Goal: Information Seeking & Learning: Learn about a topic

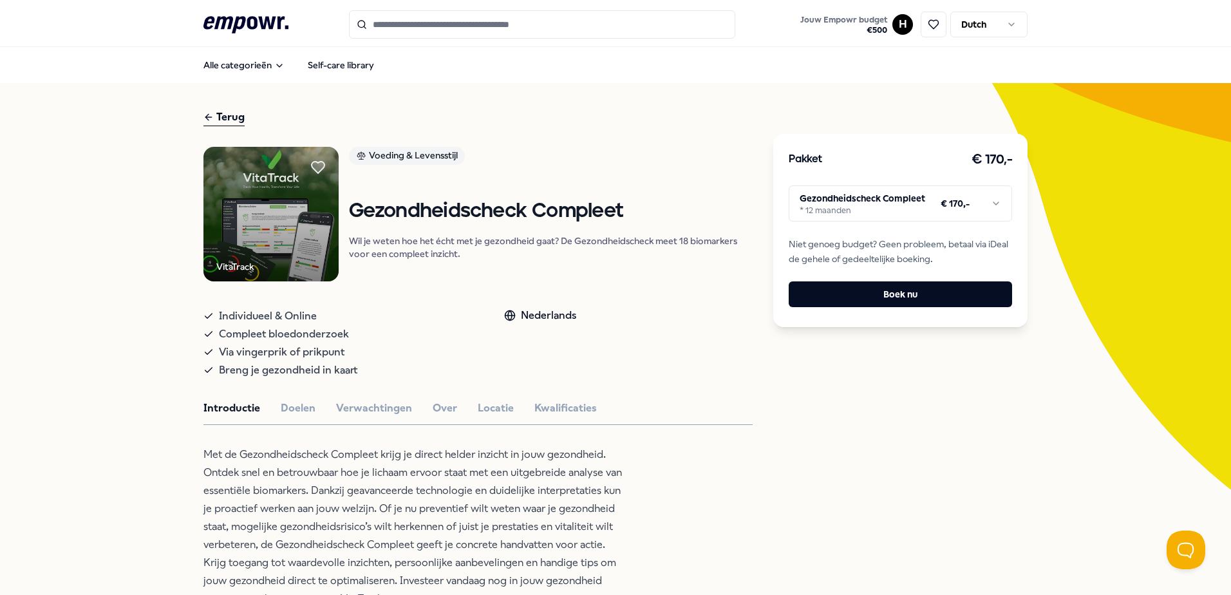
click at [235, 26] on icon at bounding box center [245, 24] width 85 height 17
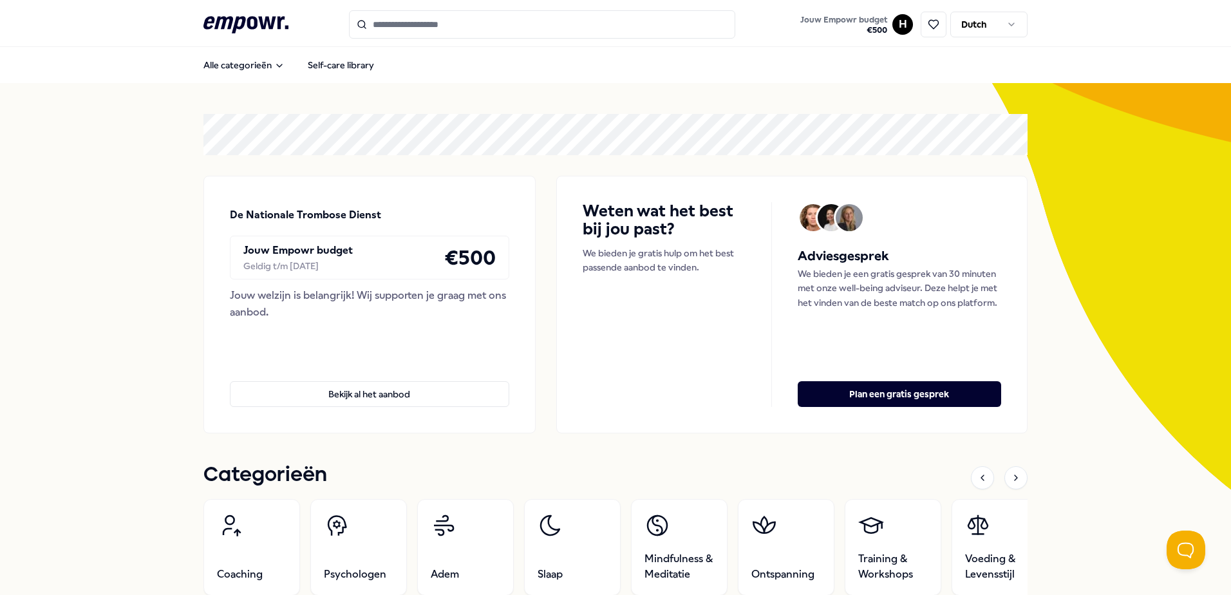
click at [397, 26] on input "Search for products, categories or subcategories" at bounding box center [542, 24] width 386 height 28
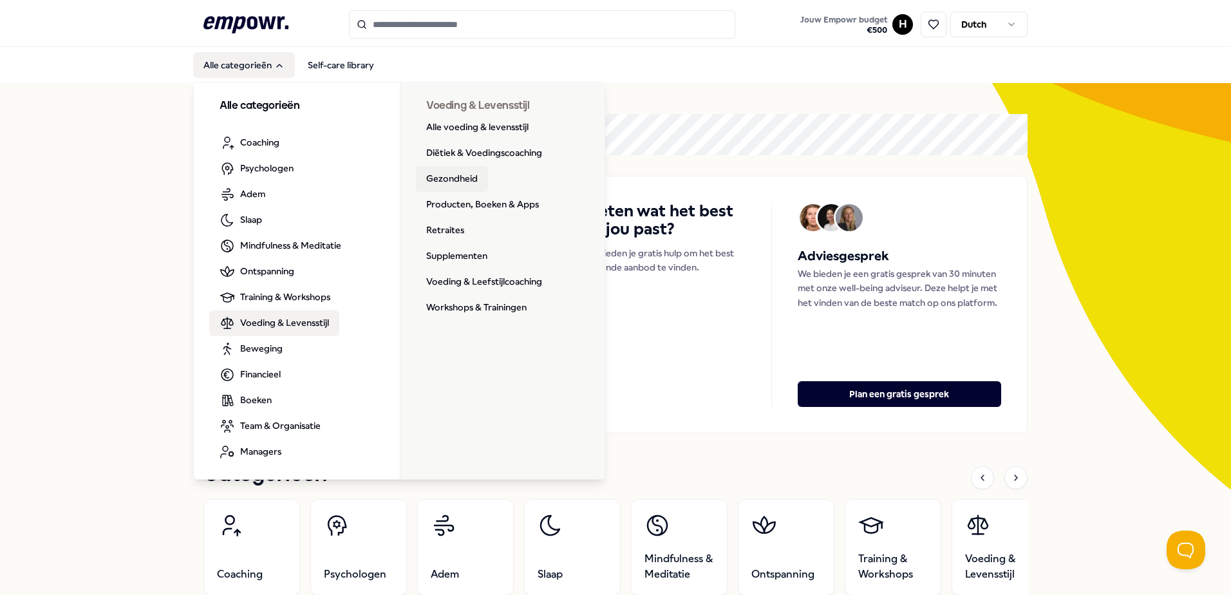
click at [445, 179] on link "Gezondheid" at bounding box center [452, 179] width 72 height 26
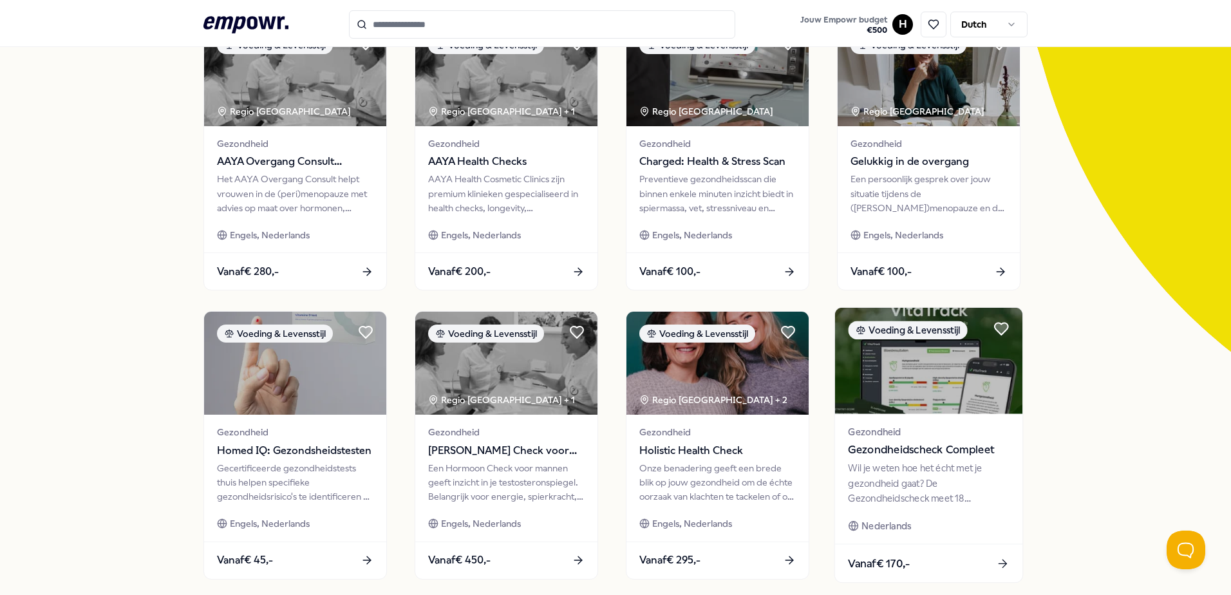
scroll to position [139, 0]
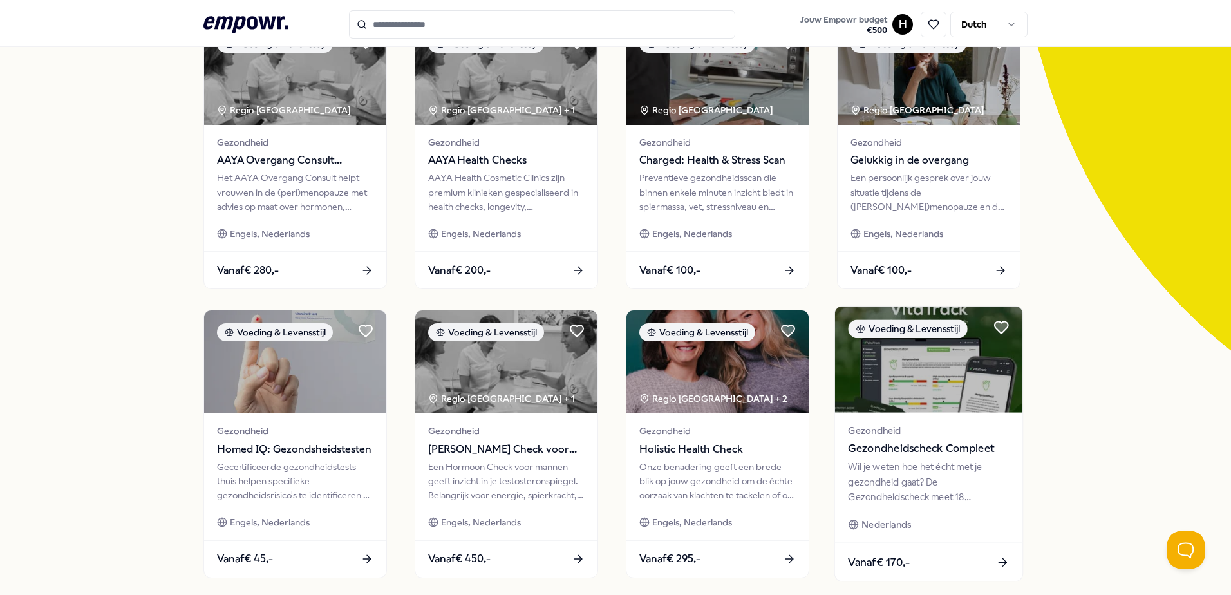
click at [931, 362] on img at bounding box center [928, 359] width 187 height 106
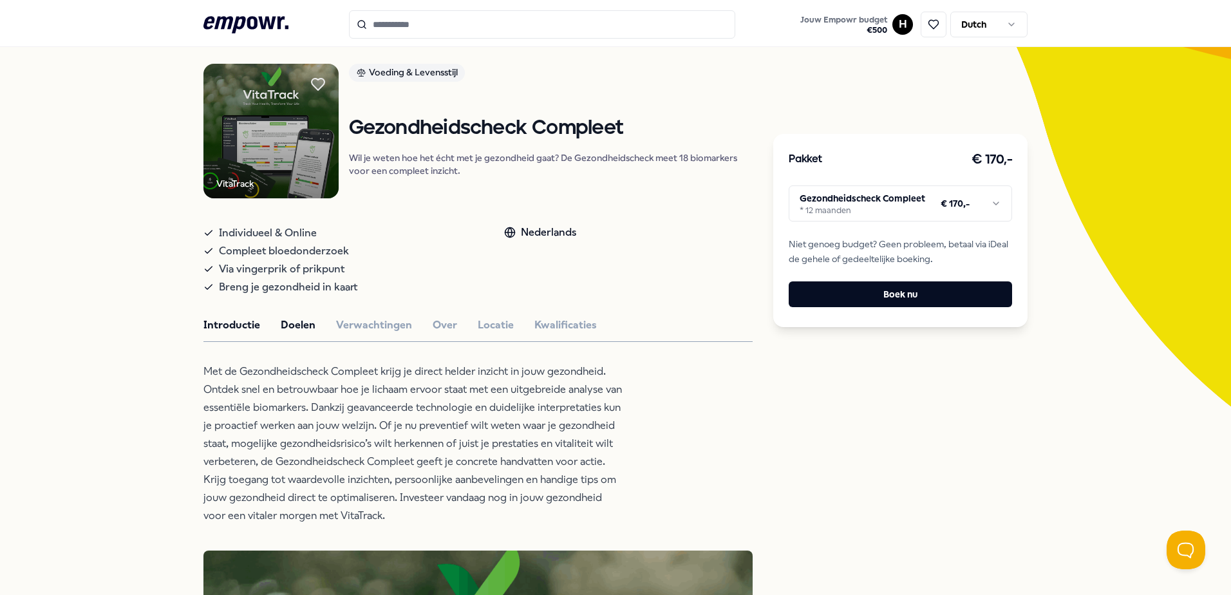
click at [288, 324] on button "Doelen" at bounding box center [298, 325] width 35 height 17
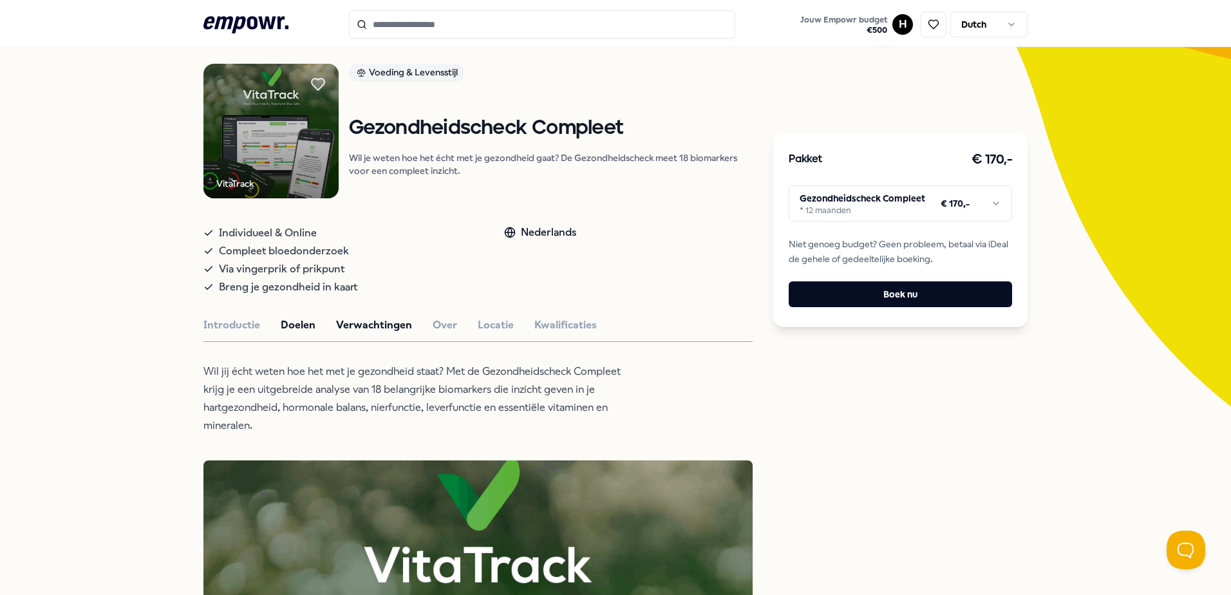
click at [365, 324] on button "Verwachtingen" at bounding box center [374, 325] width 76 height 17
click at [436, 328] on button "Over" at bounding box center [445, 325] width 24 height 17
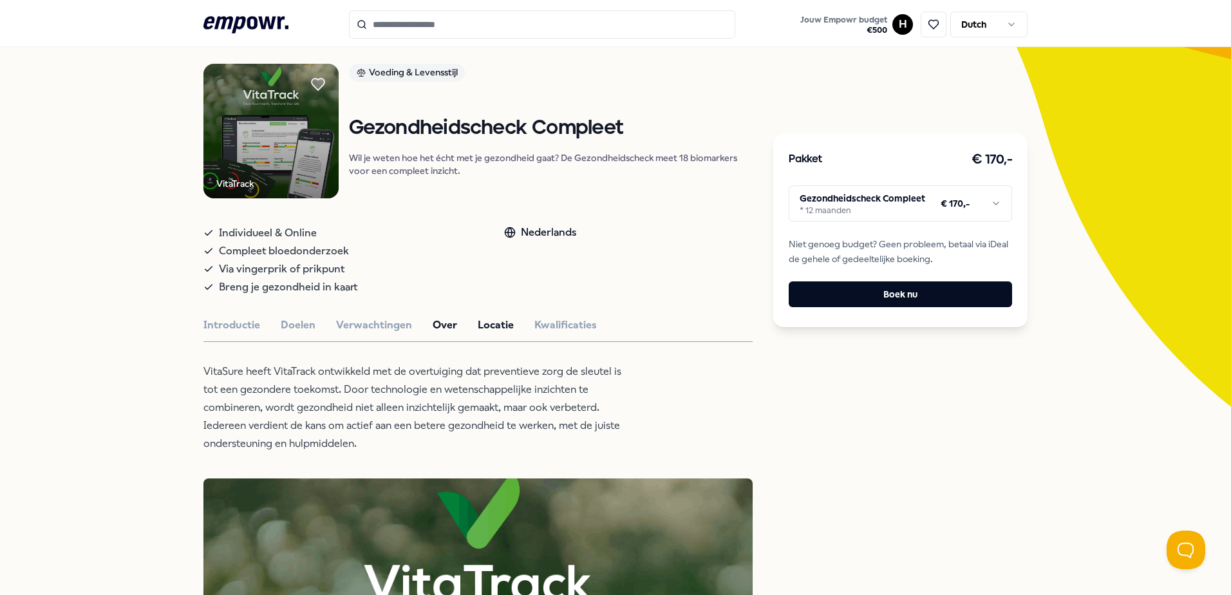
click at [484, 326] on button "Locatie" at bounding box center [496, 325] width 36 height 17
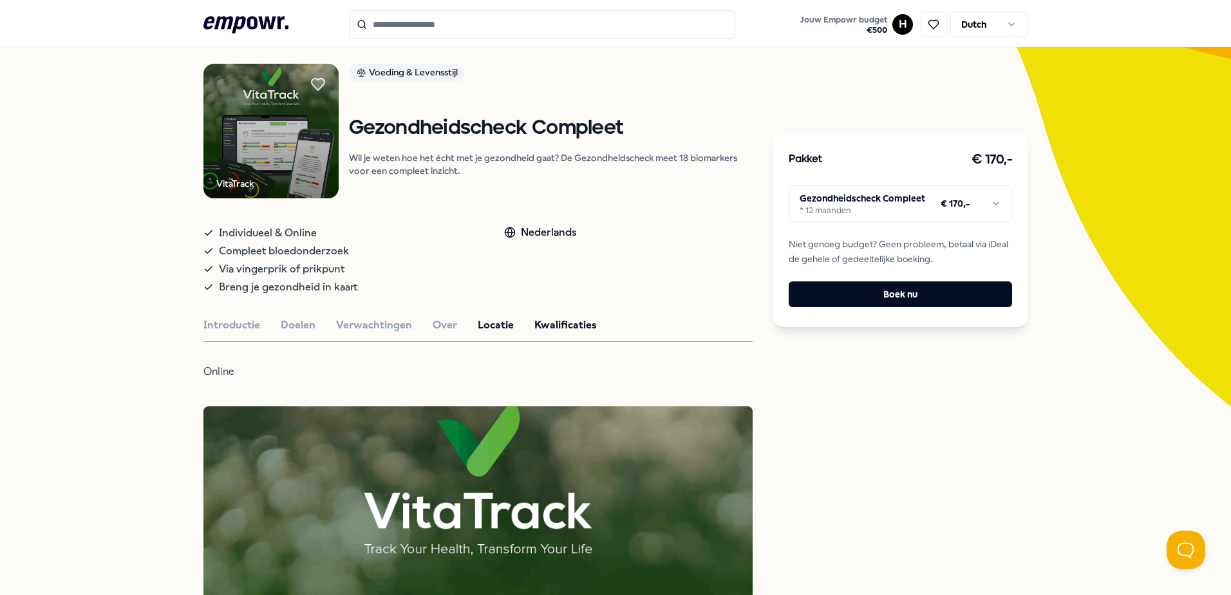
click at [546, 330] on button "Kwalificaties" at bounding box center [565, 325] width 62 height 17
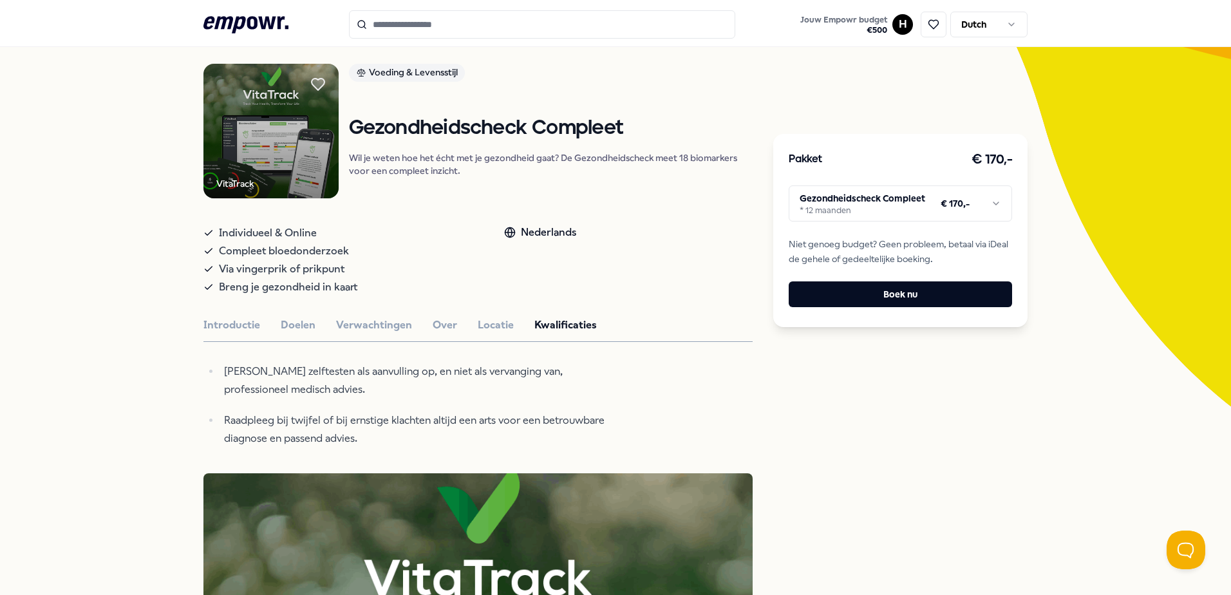
click at [985, 202] on html ".empowr-logo_svg__cls-1{fill:#03032f} Jouw Empowr budget € 500 H Dutch Alle cat…" at bounding box center [615, 297] width 1231 height 595
click at [957, 188] on html ".empowr-logo_svg__cls-1{fill:#03032f} Jouw Empowr budget € 500 H Dutch Alle cat…" at bounding box center [615, 297] width 1231 height 595
click at [217, 323] on button "Introductie" at bounding box center [231, 325] width 57 height 17
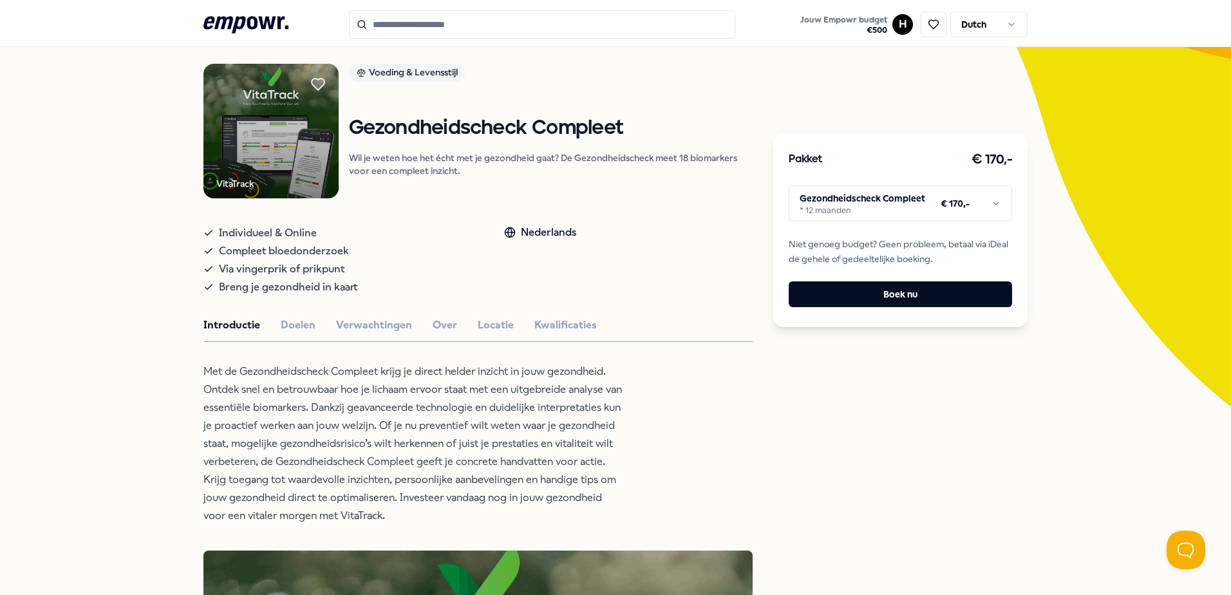
click at [254, 14] on icon ".empowr-logo_svg__cls-1{fill:#03032f}" at bounding box center [245, 25] width 85 height 24
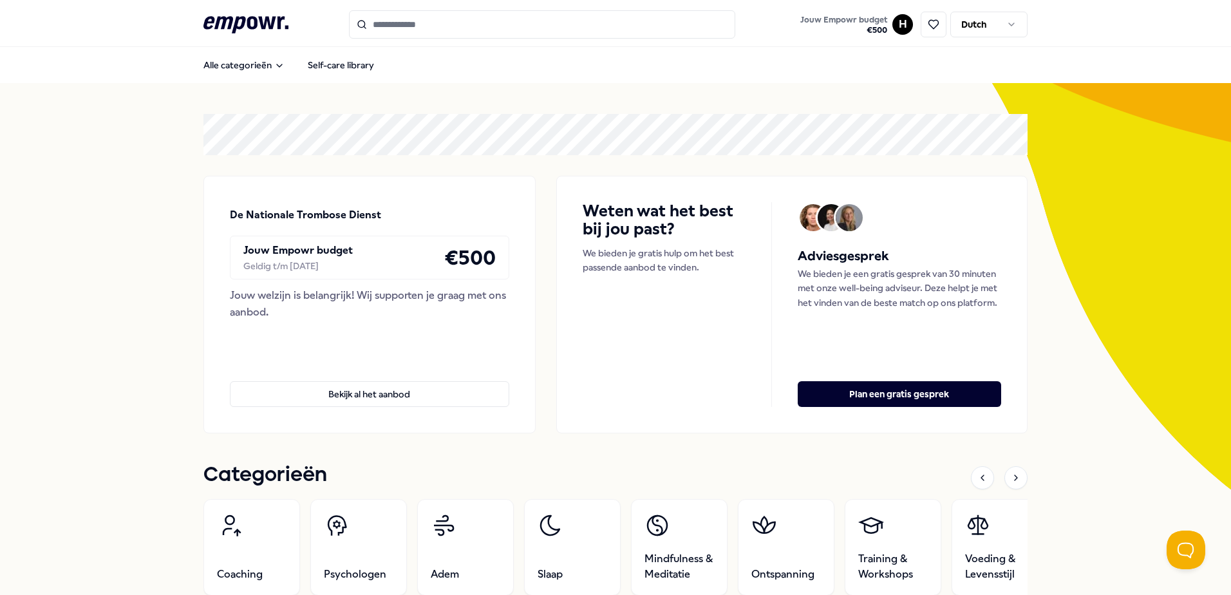
click at [261, 19] on icon at bounding box center [245, 24] width 85 height 17
